Goal: Task Accomplishment & Management: Manage account settings

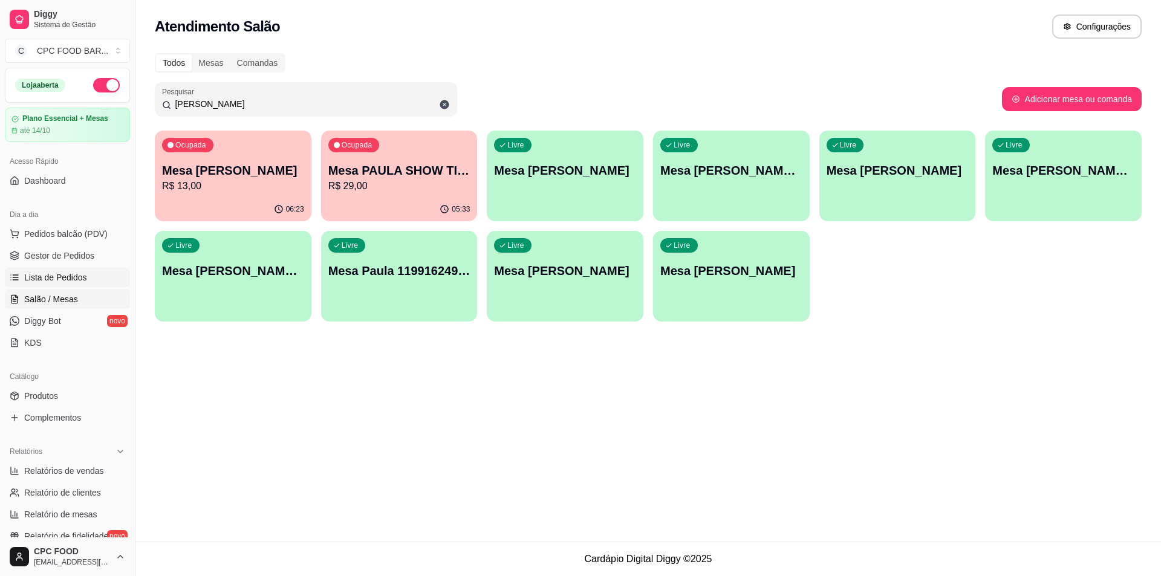
click at [68, 273] on span "Lista de Pedidos" at bounding box center [55, 278] width 63 height 12
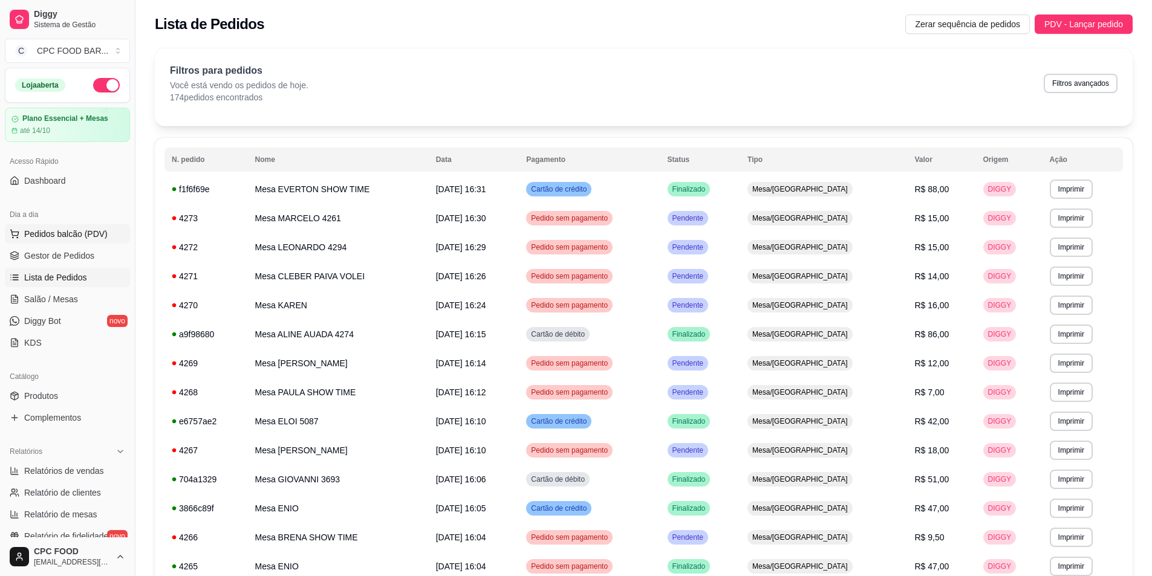
click at [47, 226] on button "Pedidos balcão (PDV)" at bounding box center [67, 233] width 125 height 19
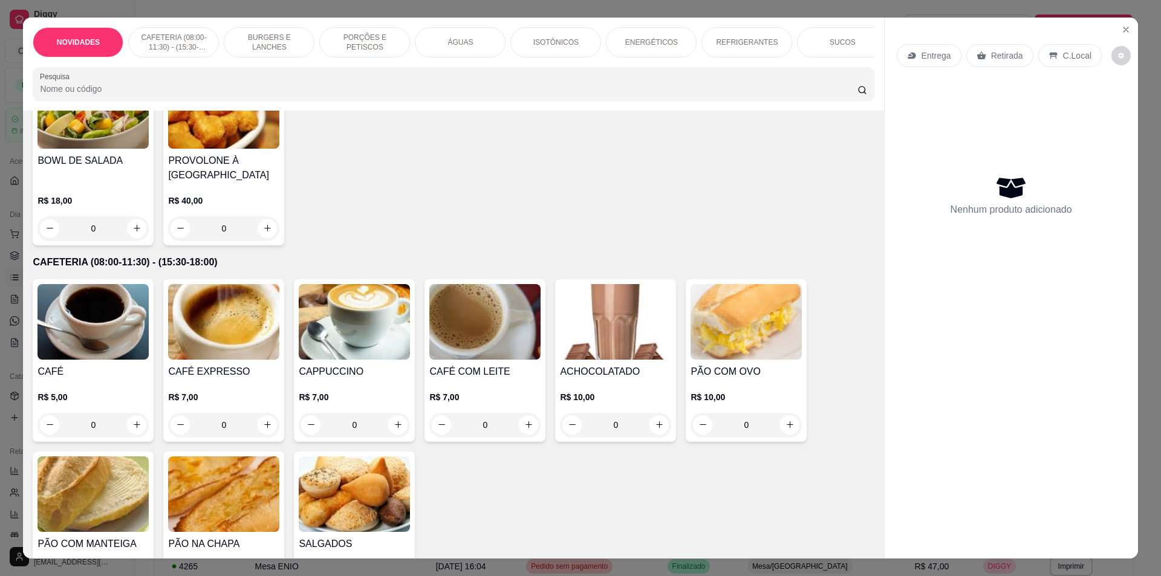
scroll to position [60, 0]
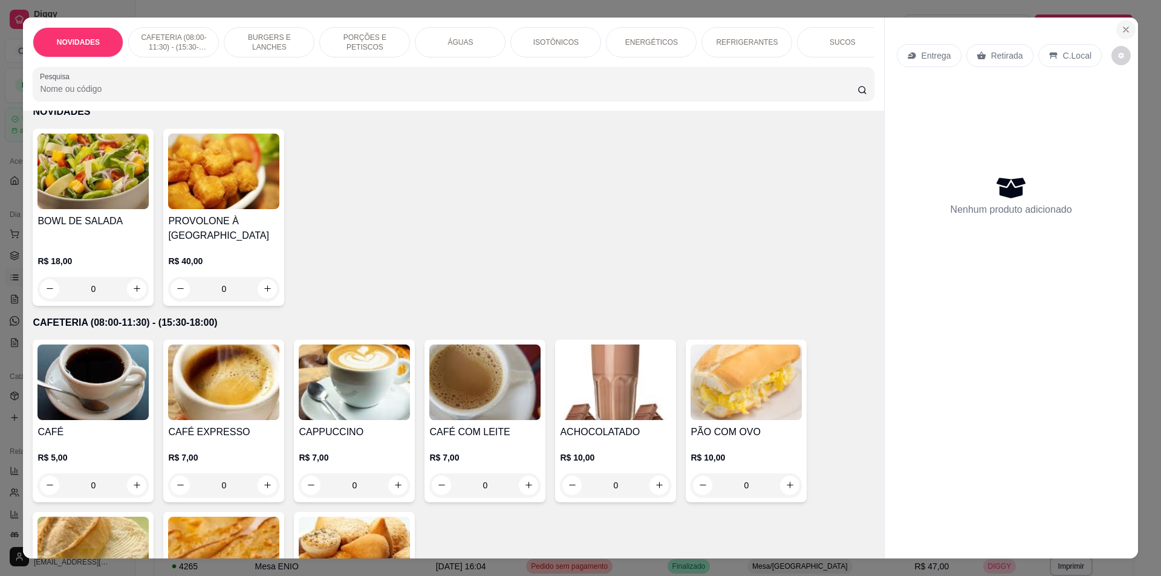
click at [1117, 33] on button "Close" at bounding box center [1126, 29] width 19 height 19
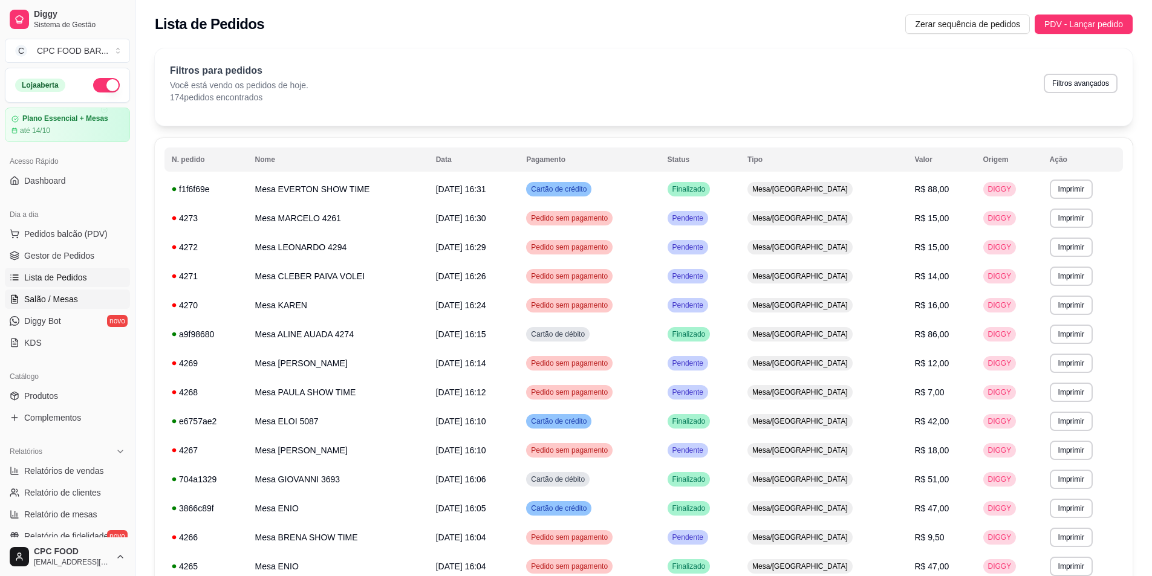
click at [67, 297] on span "Salão / Mesas" at bounding box center [51, 299] width 54 height 12
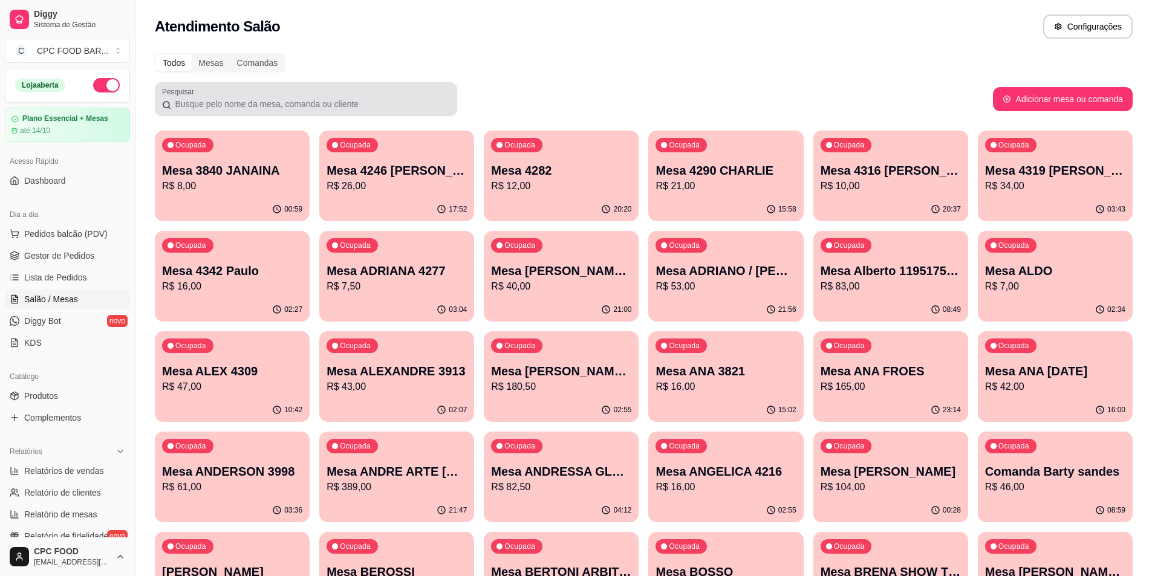
click at [204, 105] on input "Pesquisar" at bounding box center [310, 104] width 279 height 12
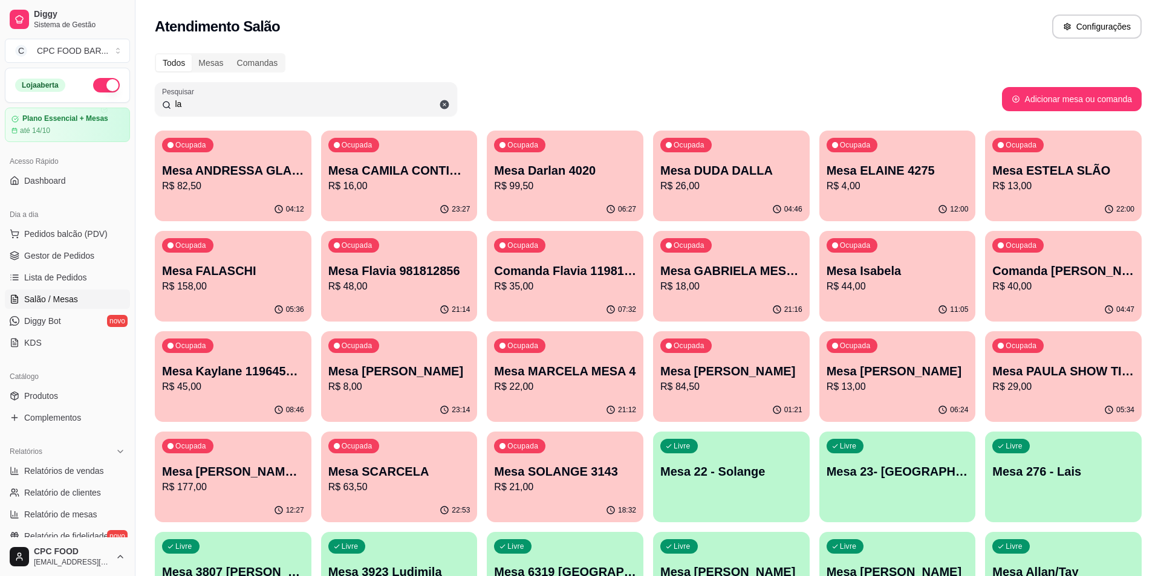
type input "l"
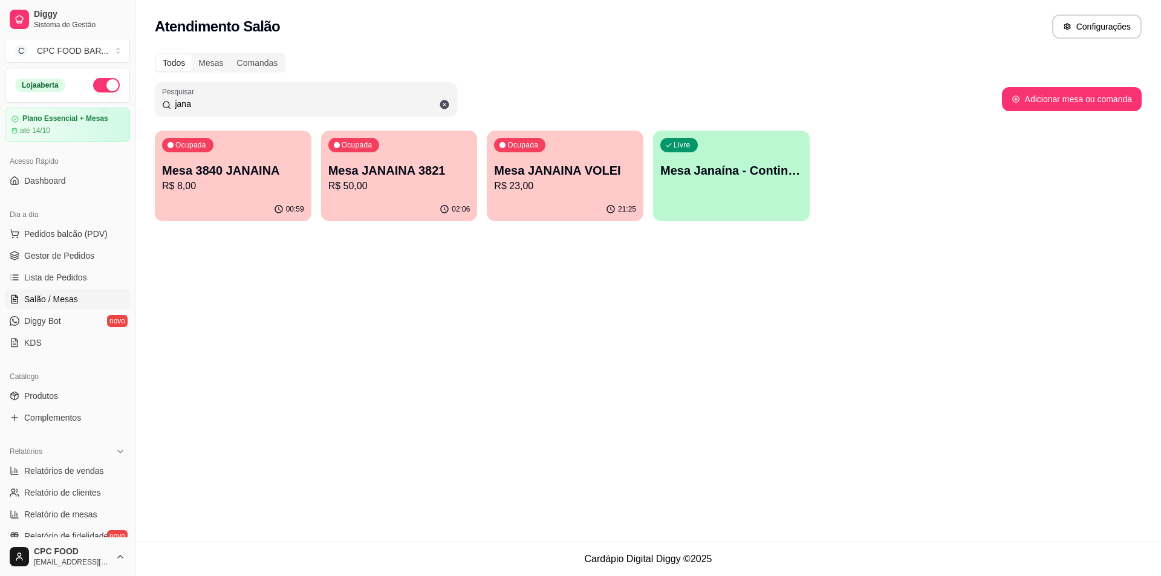
type input "jana"
click at [355, 186] on p "R$ 50,00" at bounding box center [399, 186] width 138 height 14
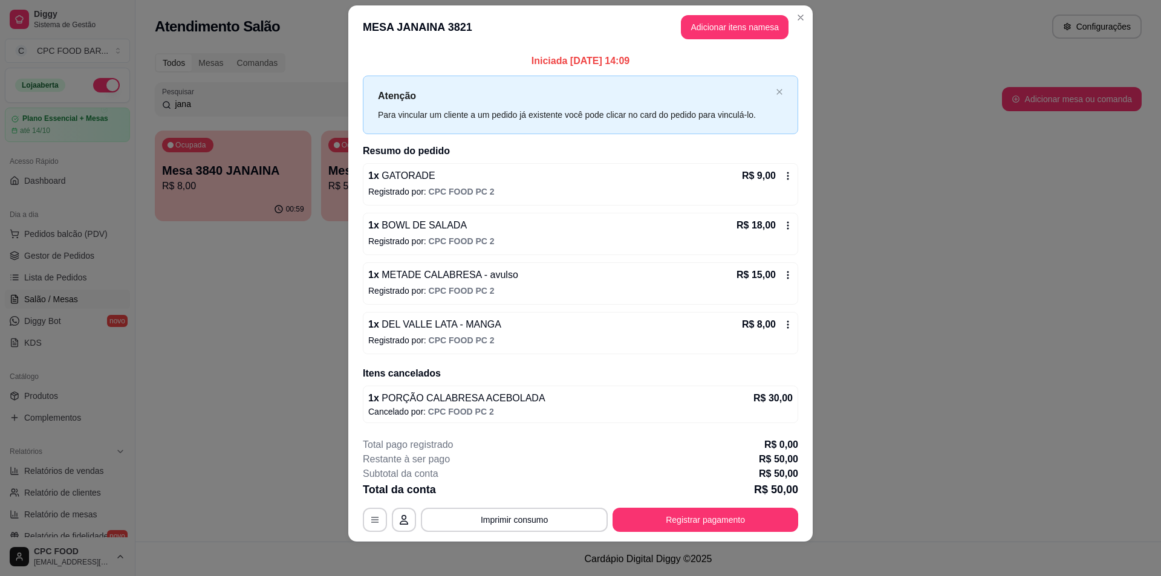
scroll to position [19, 0]
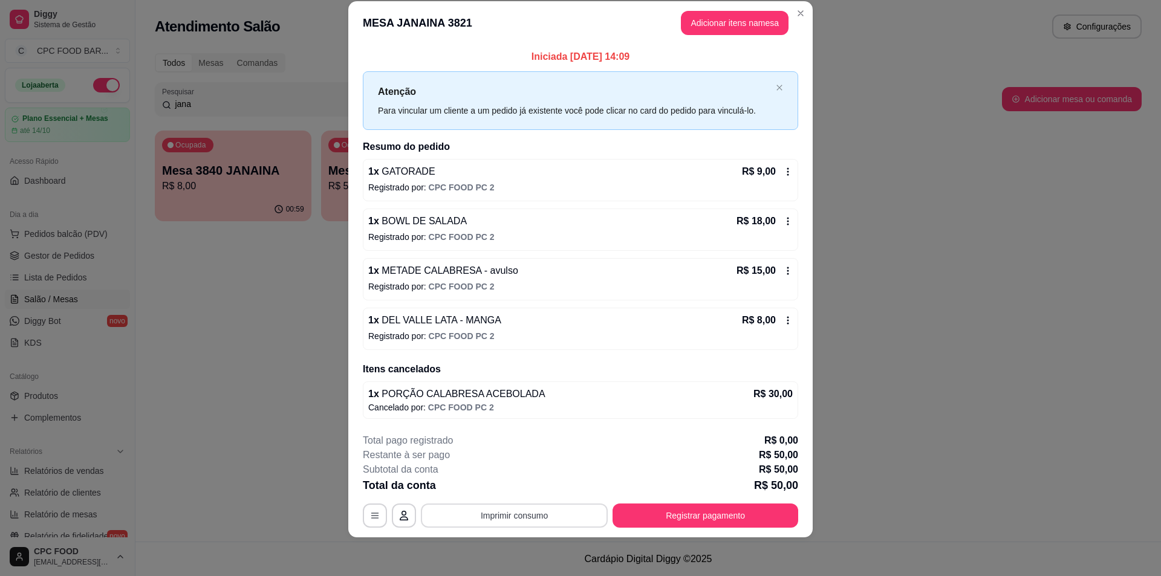
click at [525, 521] on button "Imprimir consumo" at bounding box center [514, 516] width 187 height 24
click at [505, 489] on button "IMPRESSORA" at bounding box center [514, 487] width 88 height 19
click at [740, 506] on button "Registrar pagamento" at bounding box center [706, 516] width 186 height 24
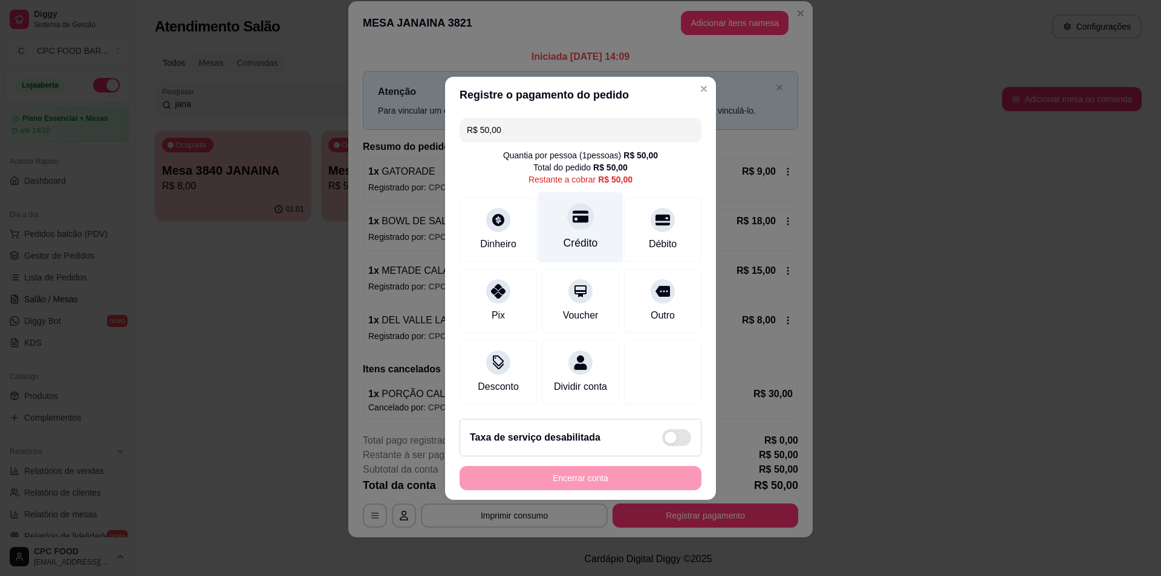
click at [575, 235] on div "Crédito" at bounding box center [581, 243] width 34 height 16
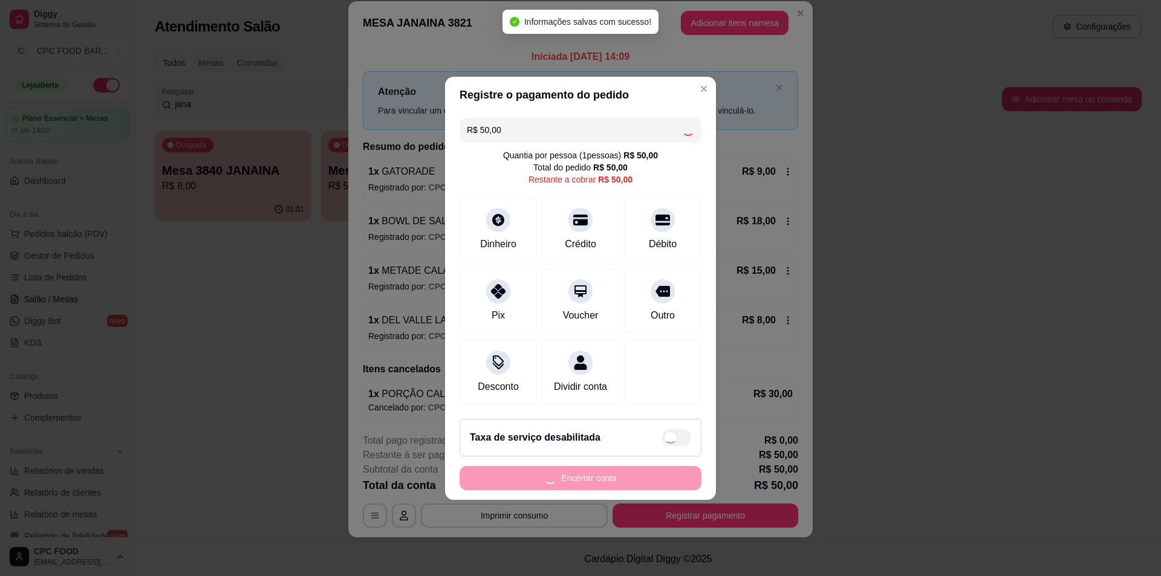
type input "R$ 0,00"
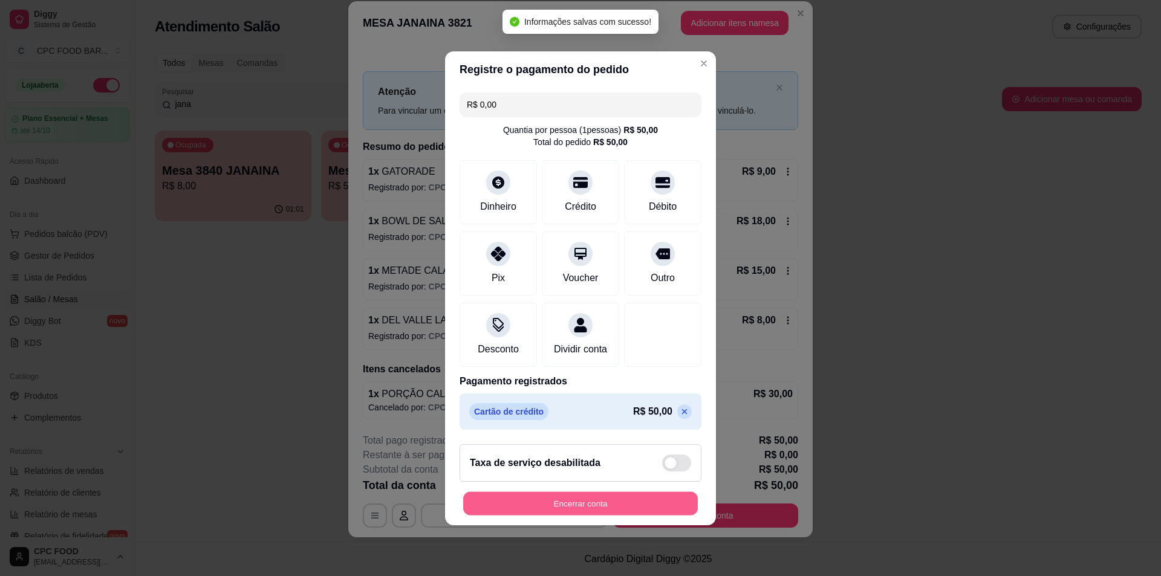
click at [597, 504] on button "Encerrar conta" at bounding box center [580, 504] width 235 height 24
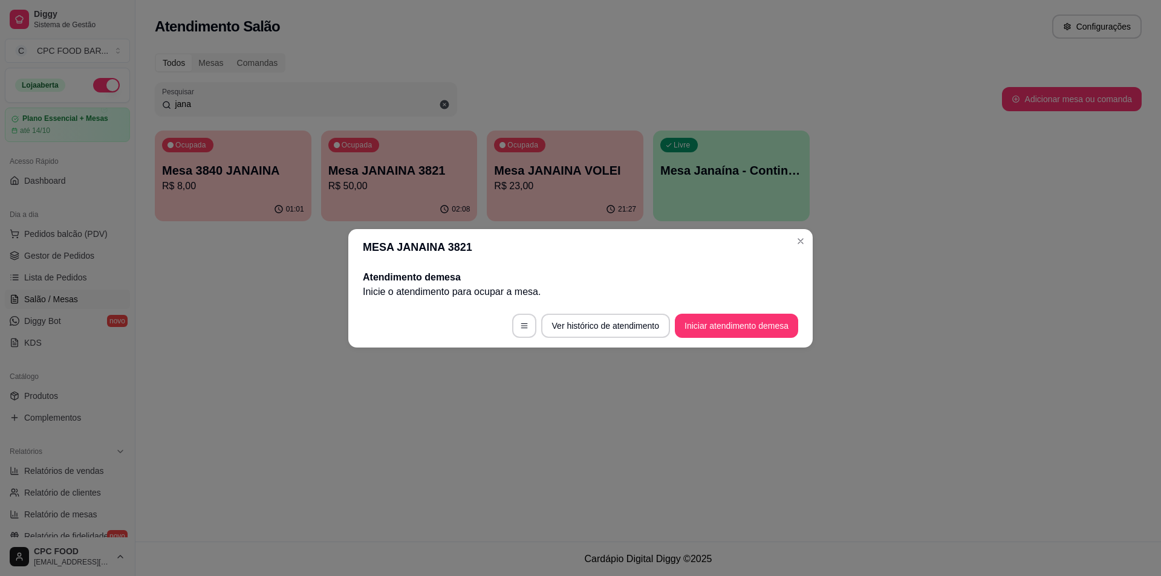
scroll to position [0, 0]
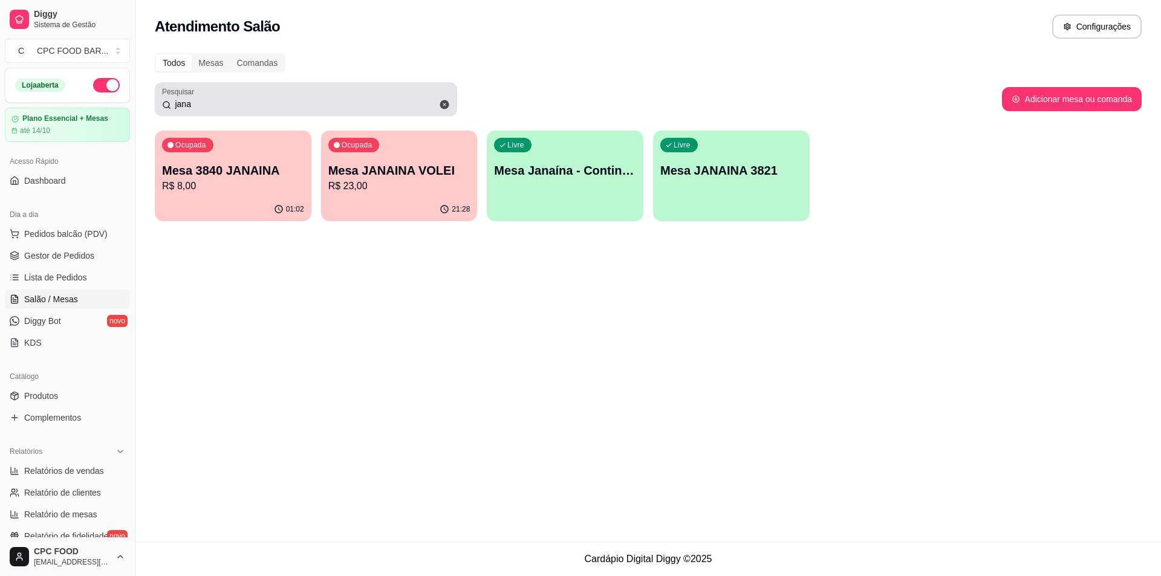
click at [443, 101] on icon at bounding box center [444, 104] width 9 height 9
click at [446, 102] on input "jana" at bounding box center [310, 104] width 279 height 12
click at [446, 103] on input "jana" at bounding box center [310, 104] width 279 height 12
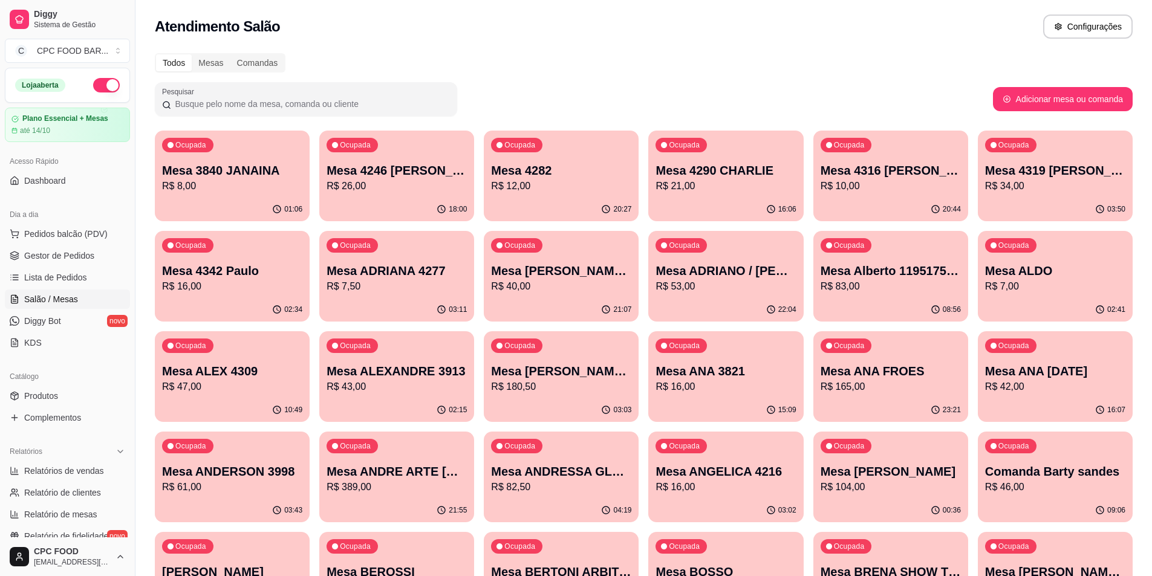
click at [199, 98] on input "Pesquisar" at bounding box center [310, 104] width 279 height 12
click at [213, 110] on div at bounding box center [306, 99] width 288 height 24
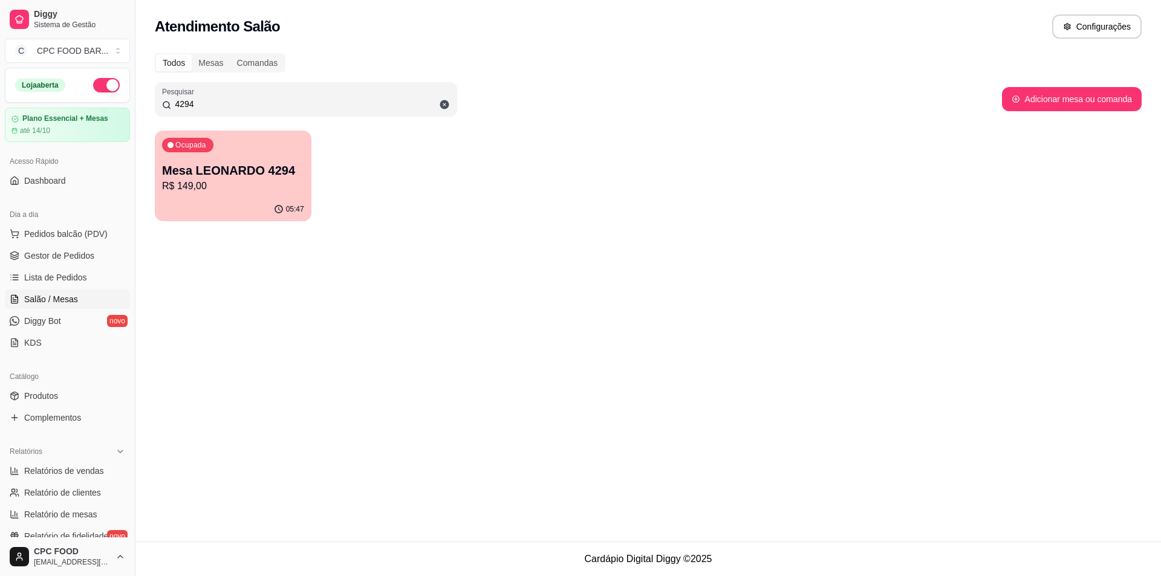
type input "4294"
click at [245, 179] on p "R$ 149,00" at bounding box center [233, 186] width 142 height 15
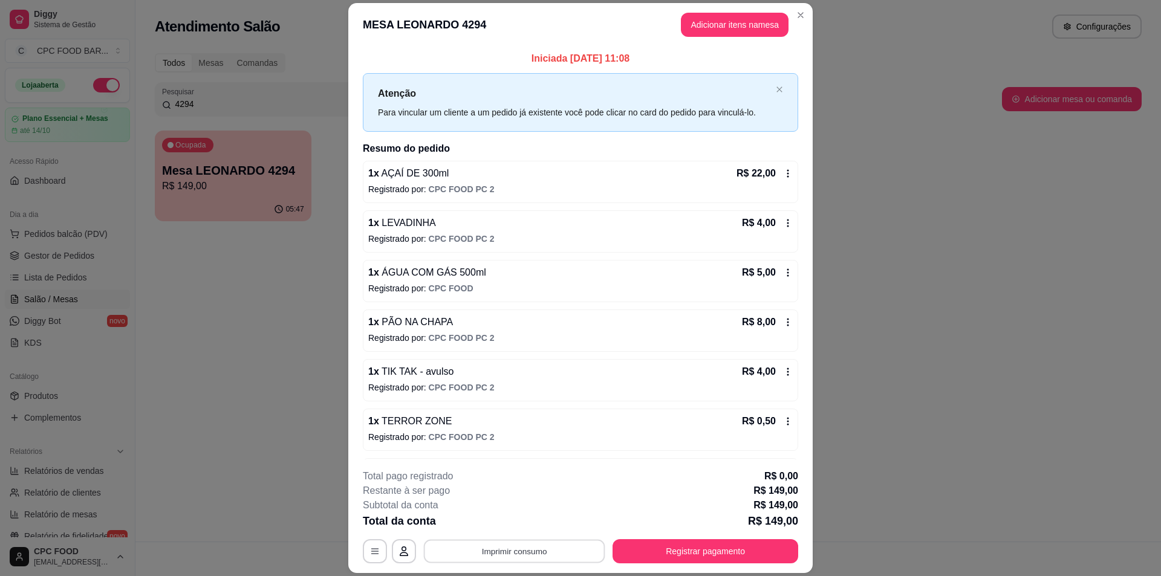
click at [556, 555] on button "Imprimir consumo" at bounding box center [514, 552] width 181 height 24
click at [529, 523] on button "IMPRESSORA" at bounding box center [514, 523] width 88 height 19
click at [747, 558] on button "Registrar pagamento" at bounding box center [706, 552] width 186 height 24
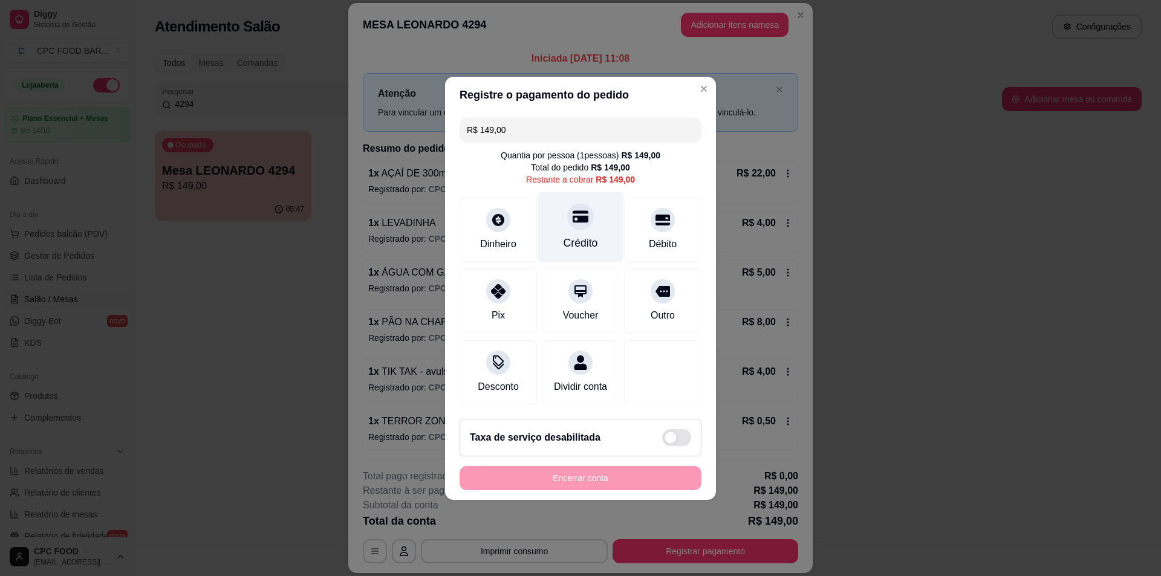
click at [573, 240] on div "Crédito" at bounding box center [581, 243] width 34 height 16
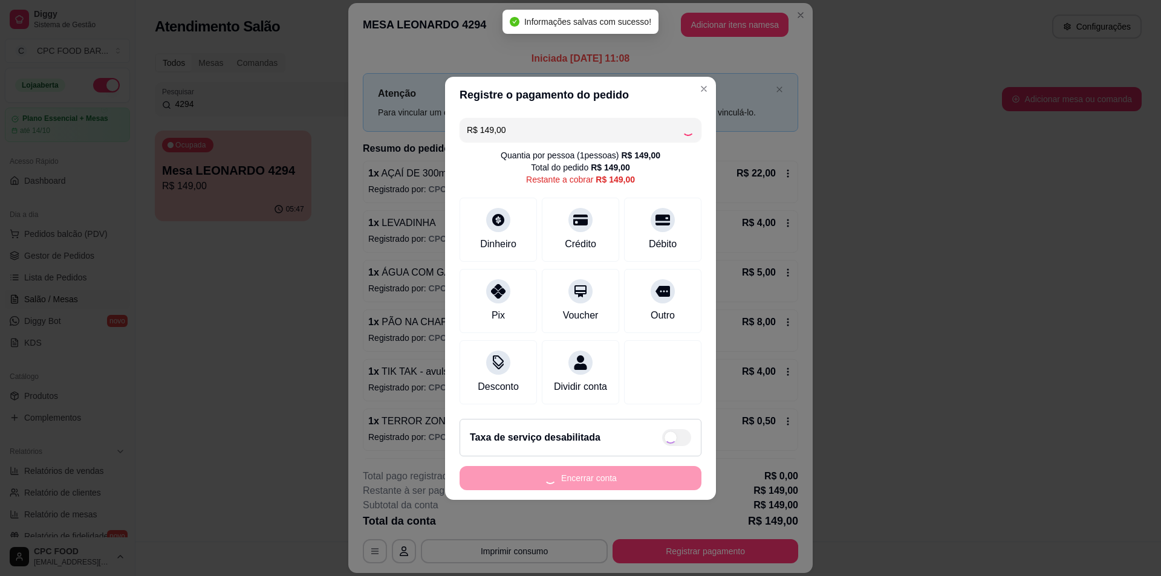
type input "R$ 0,00"
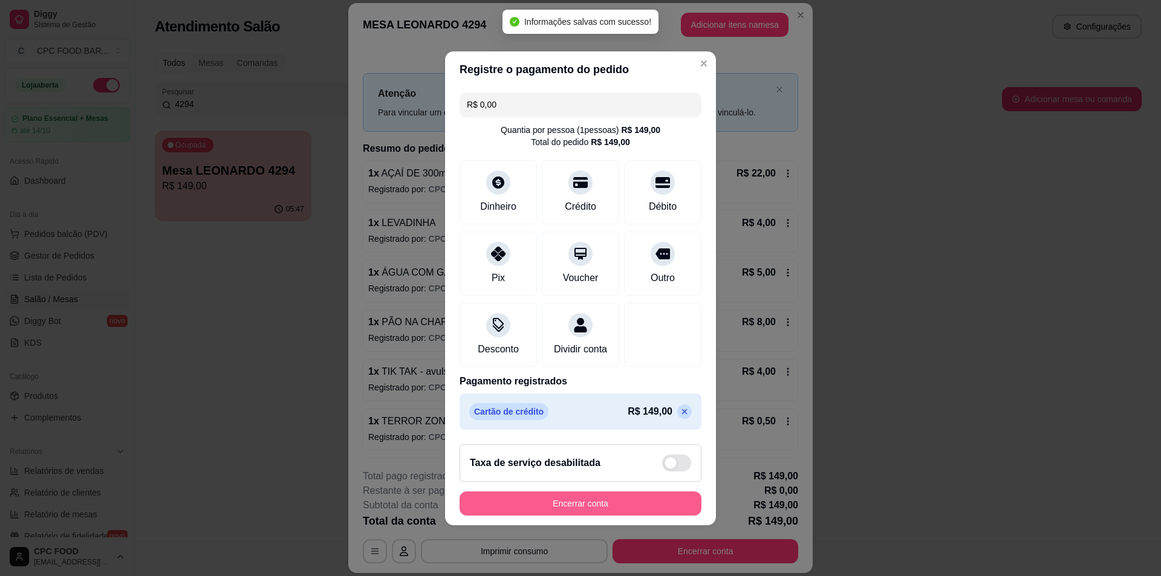
click at [527, 504] on button "Encerrar conta" at bounding box center [581, 504] width 242 height 24
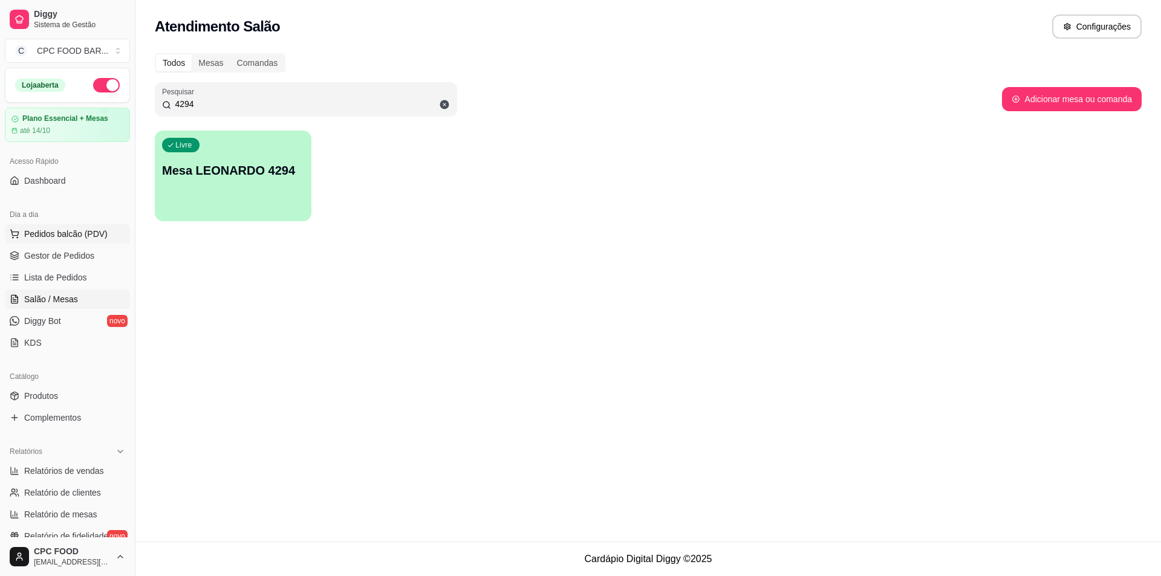
click at [28, 228] on span "Pedidos balcão (PDV)" at bounding box center [65, 234] width 83 height 12
